Goal: Task Accomplishment & Management: Manage account settings

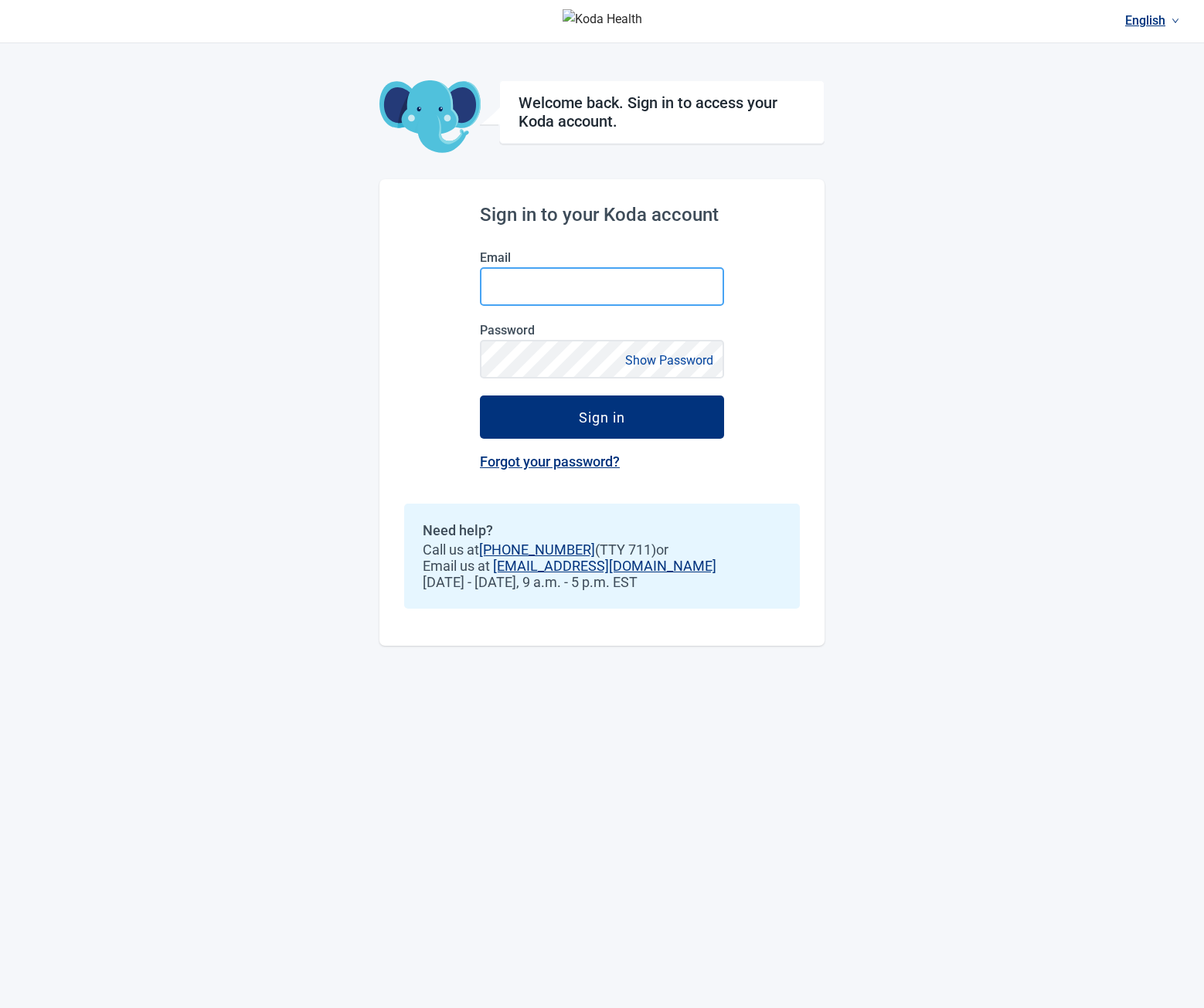
click at [525, 270] on input "Email" at bounding box center [602, 286] width 244 height 38
click at [327, 198] on div "English Welcome back. Sign in to access your Koda account. Sign in to your Koda…" at bounding box center [602, 504] width 1204 height 1008
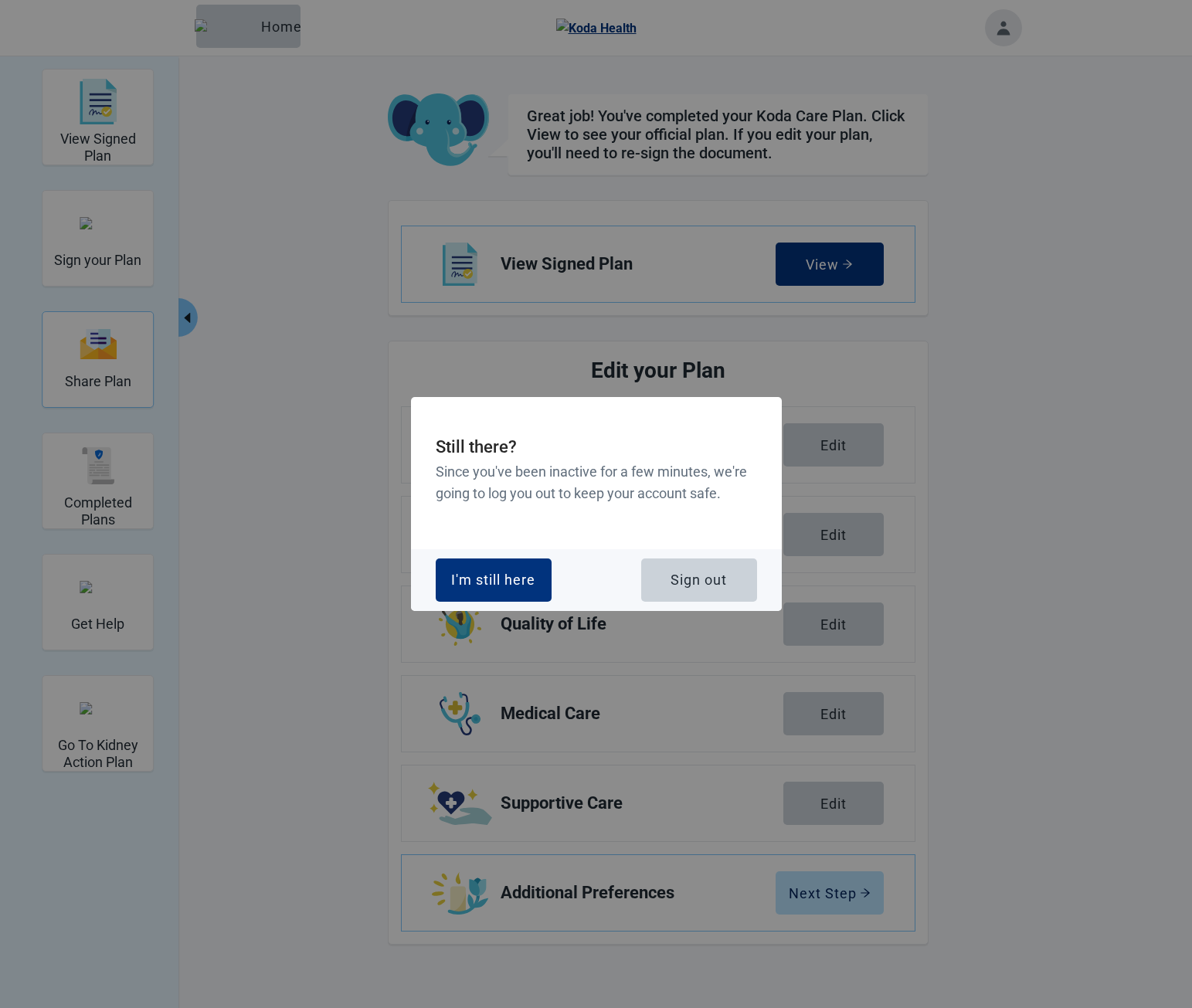
click at [705, 569] on button "Sign out" at bounding box center [699, 580] width 116 height 43
